Goal: Transaction & Acquisition: Purchase product/service

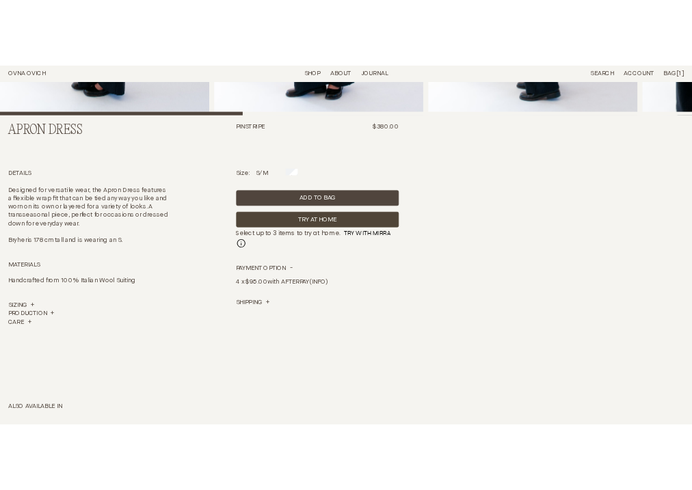
scroll to position [376, 0]
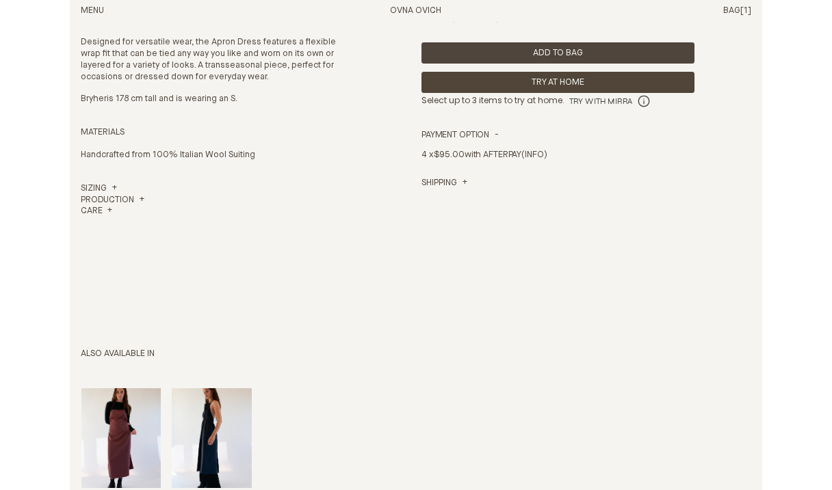
scroll to position [512, 0]
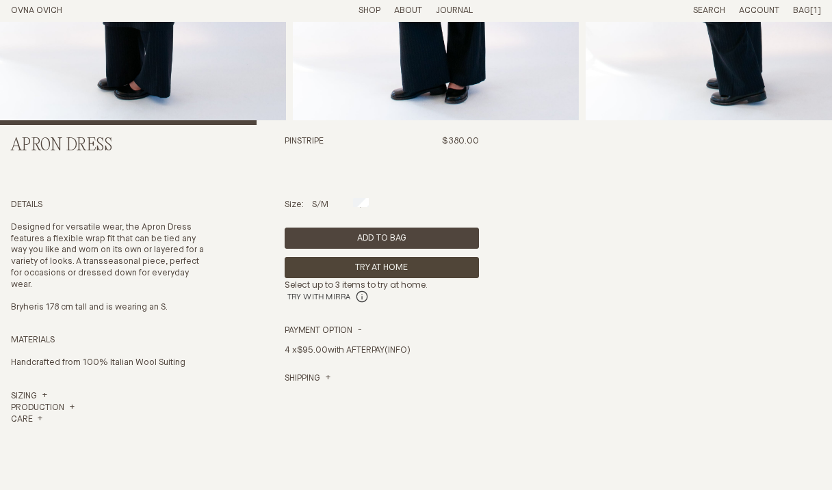
scroll to position [283, 0]
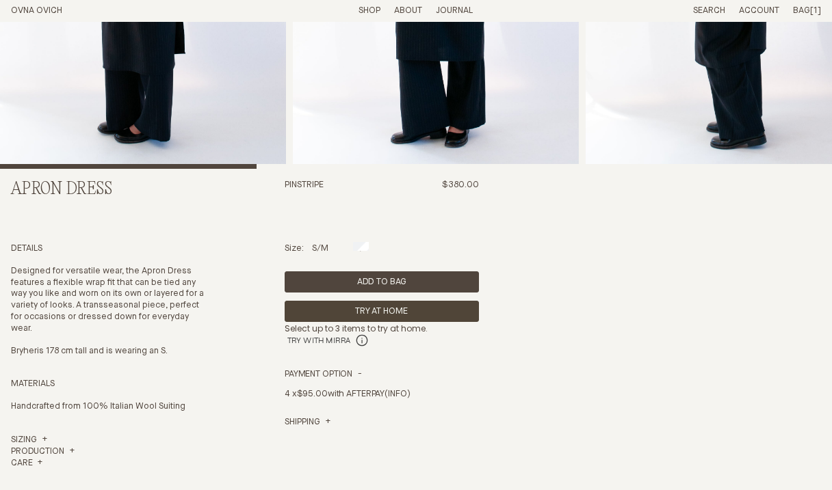
click at [829, 382] on section "Apron Dress Pinstripe $380.00 Details Designed for versatile wear, the Apron Dr…" at bounding box center [416, 296] width 832 height 1115
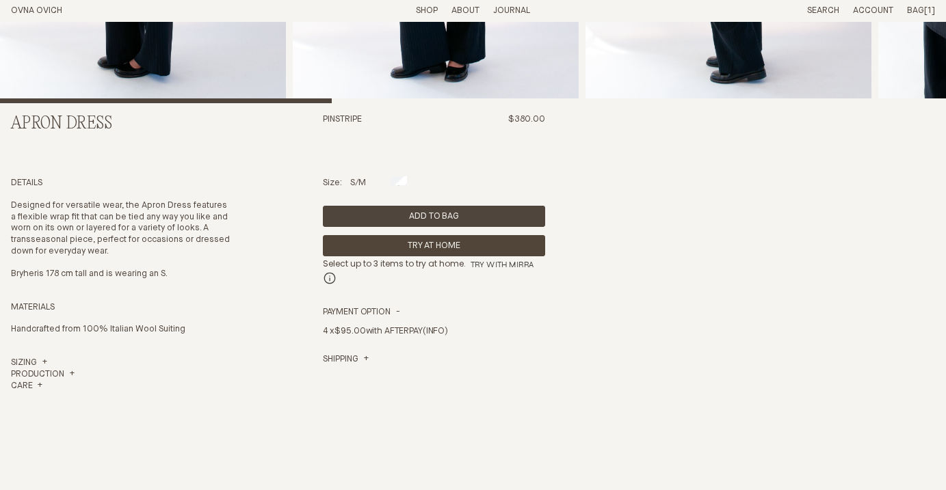
scroll to position [341, 0]
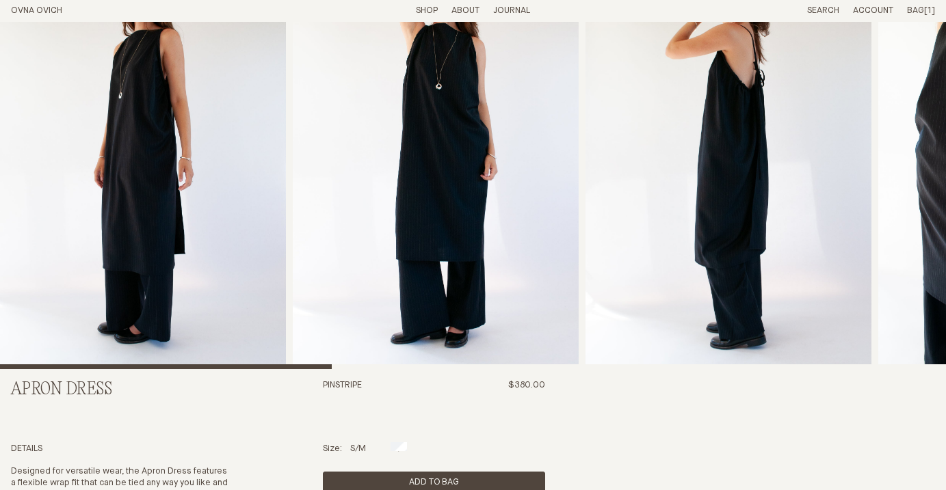
scroll to position [44, 0]
